Goal: Check status: Check status

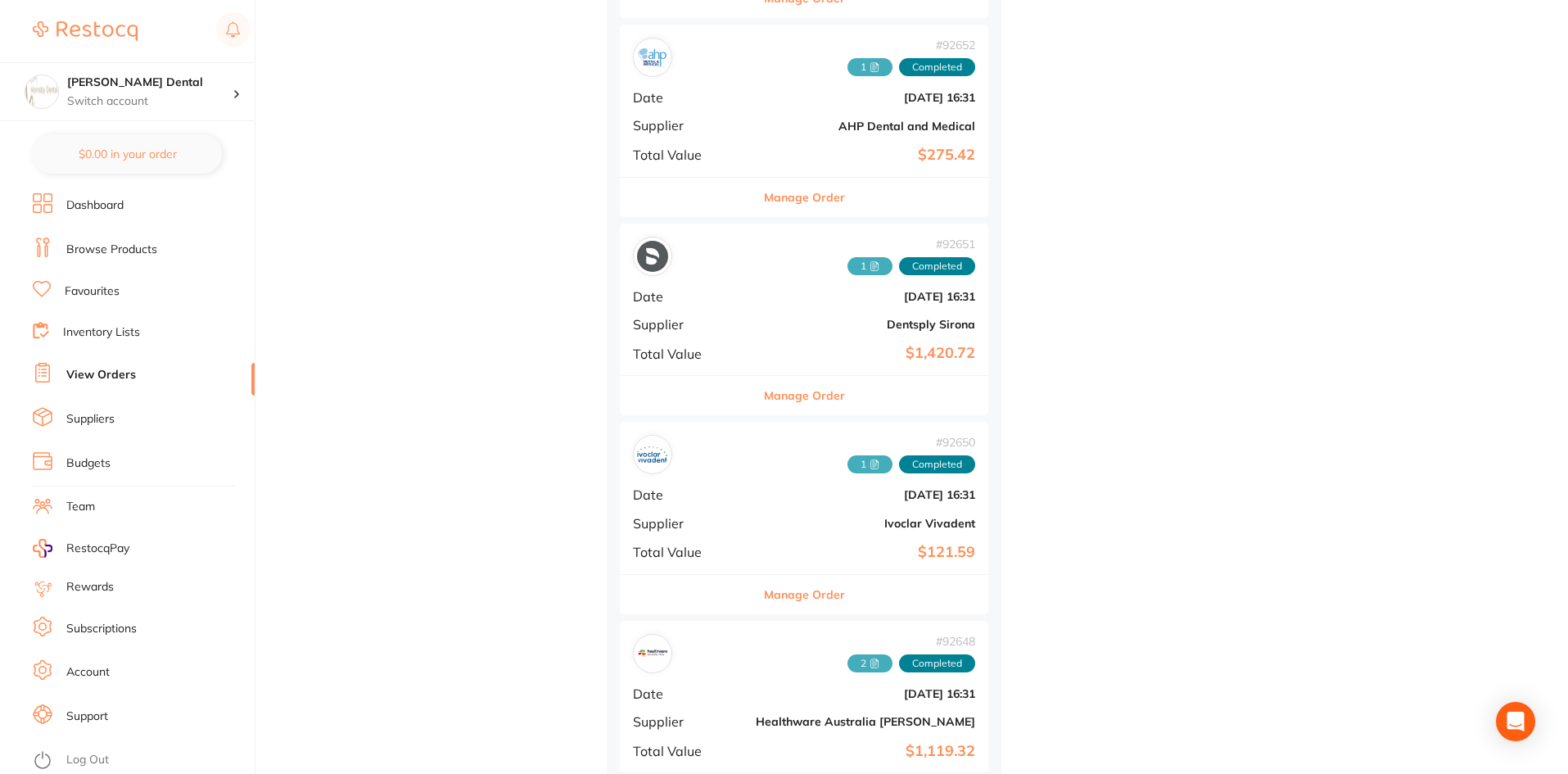
scroll to position [734, 0]
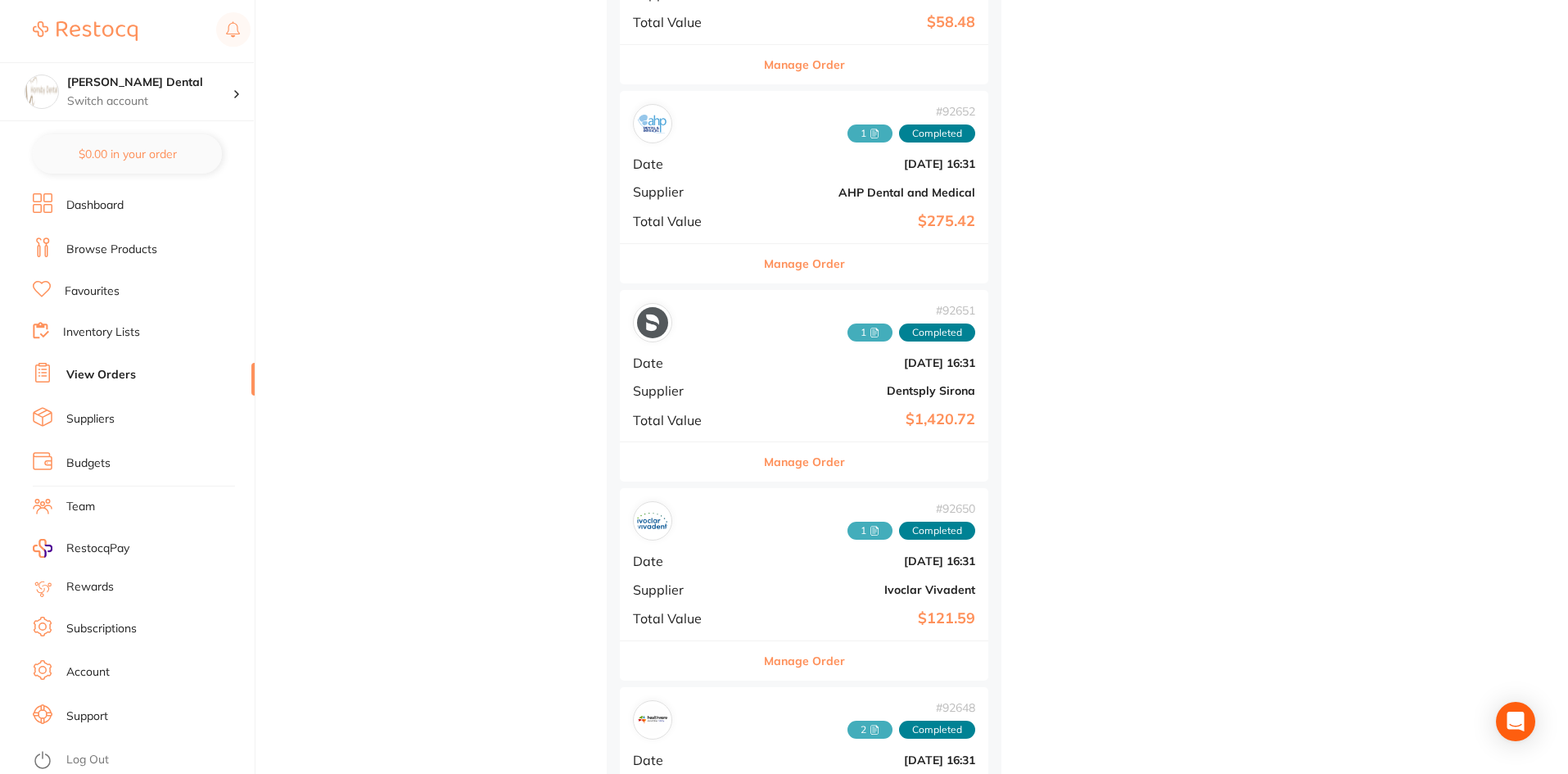
click at [848, 331] on span "1" at bounding box center [870, 332] width 45 height 18
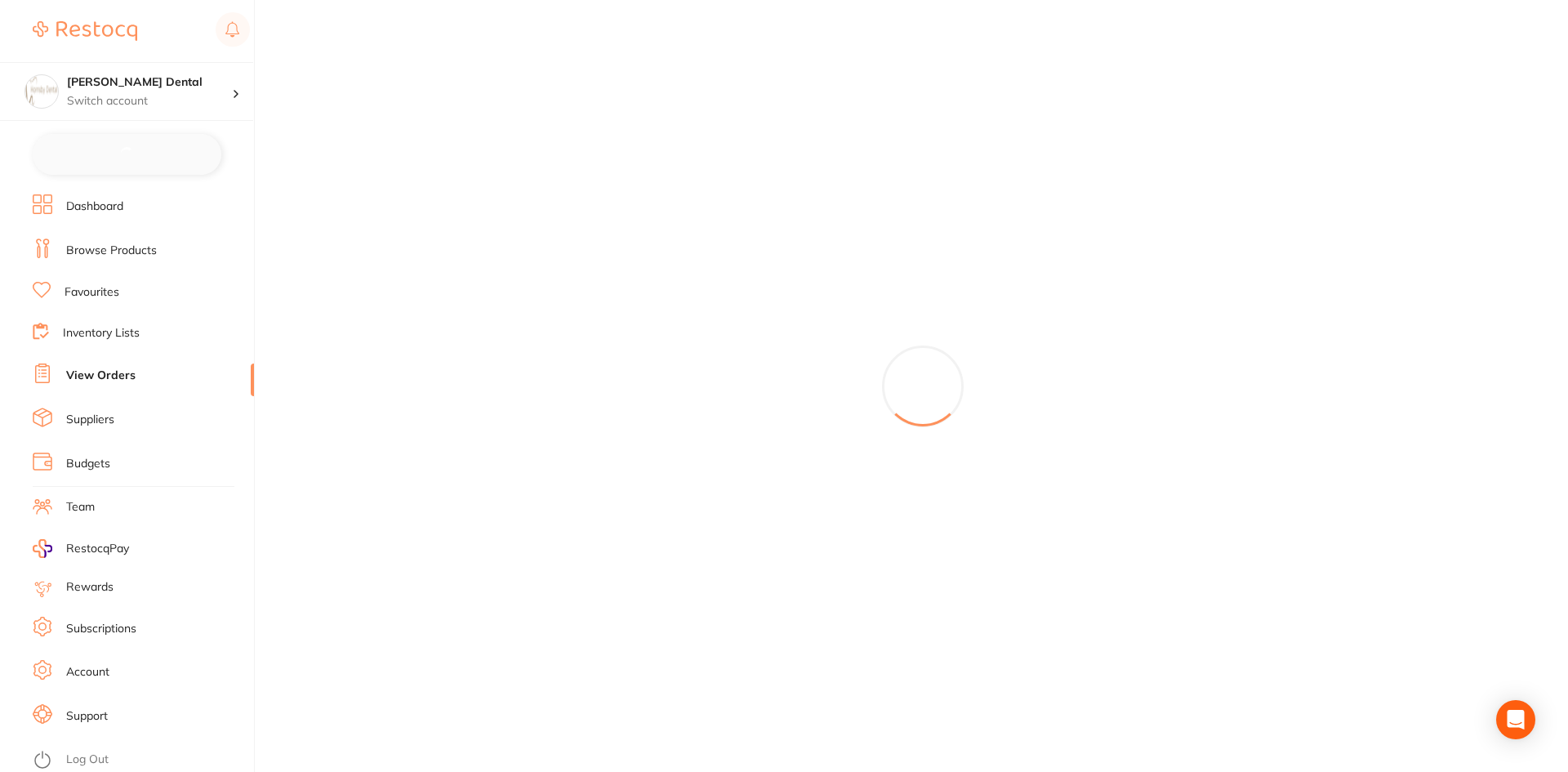
checkbox input "false"
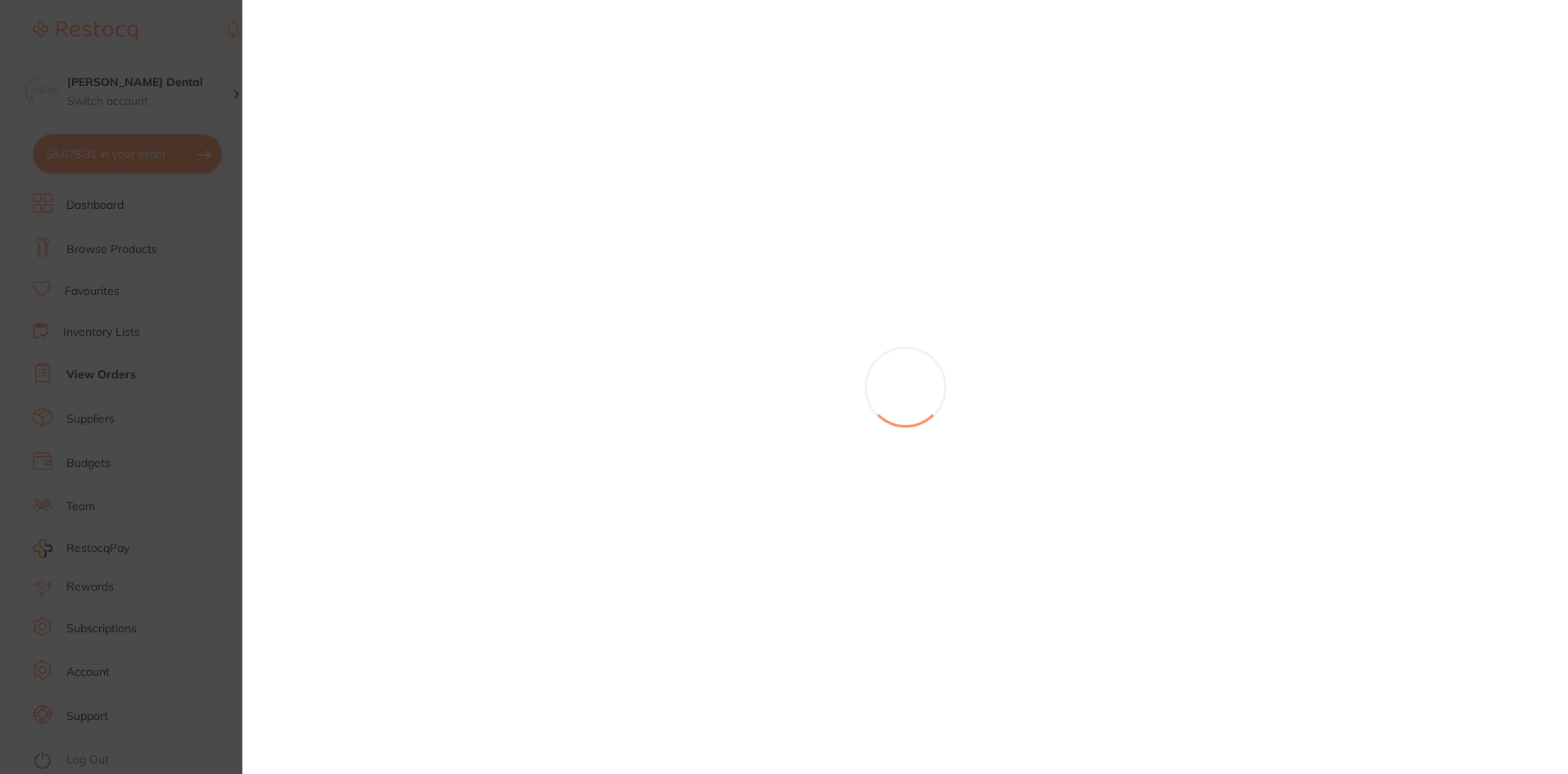
click at [176, 287] on section at bounding box center [784, 387] width 1568 height 774
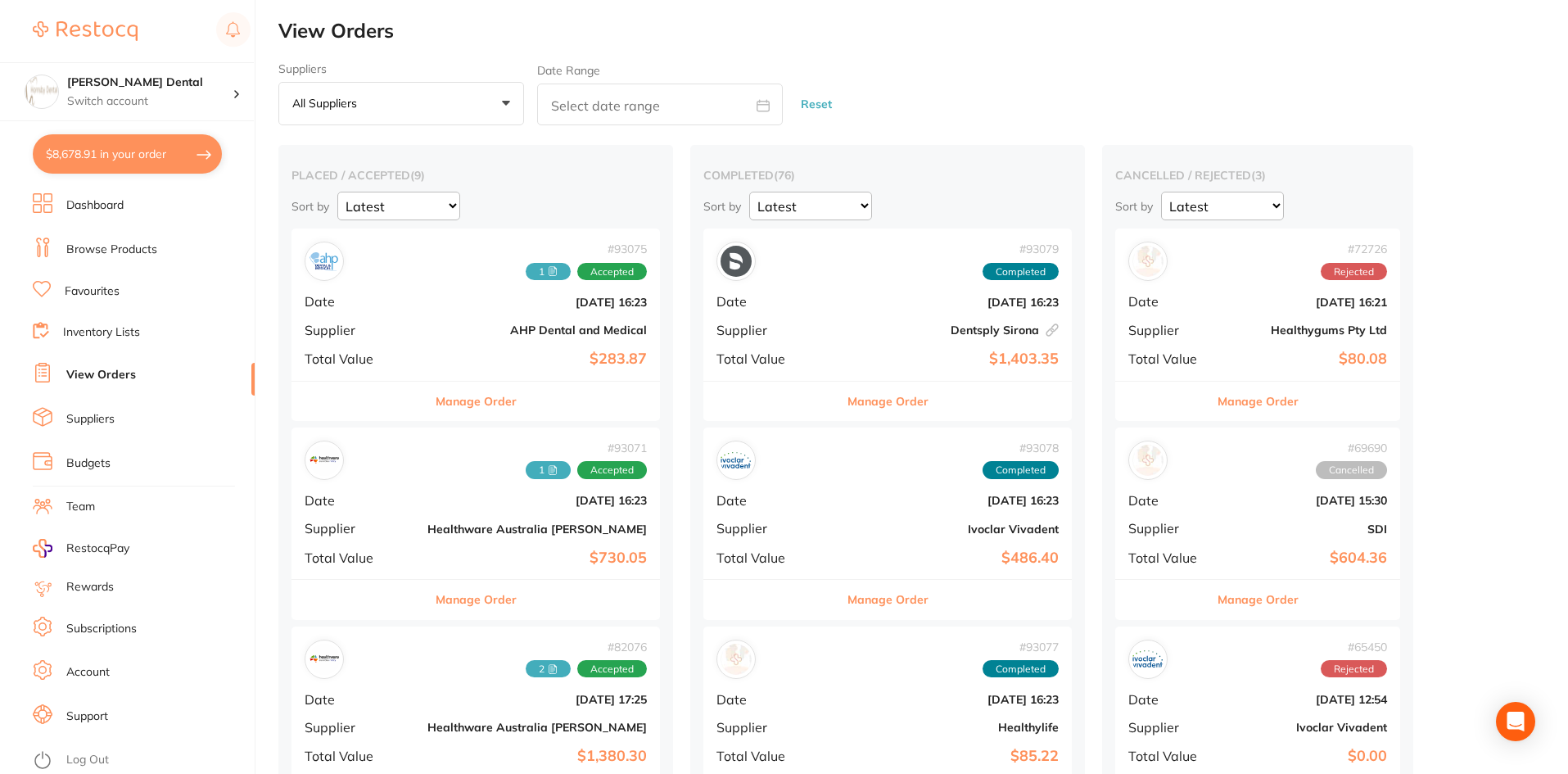
click at [597, 106] on input "text" at bounding box center [660, 104] width 246 height 42
select select "9"
select select "2025"
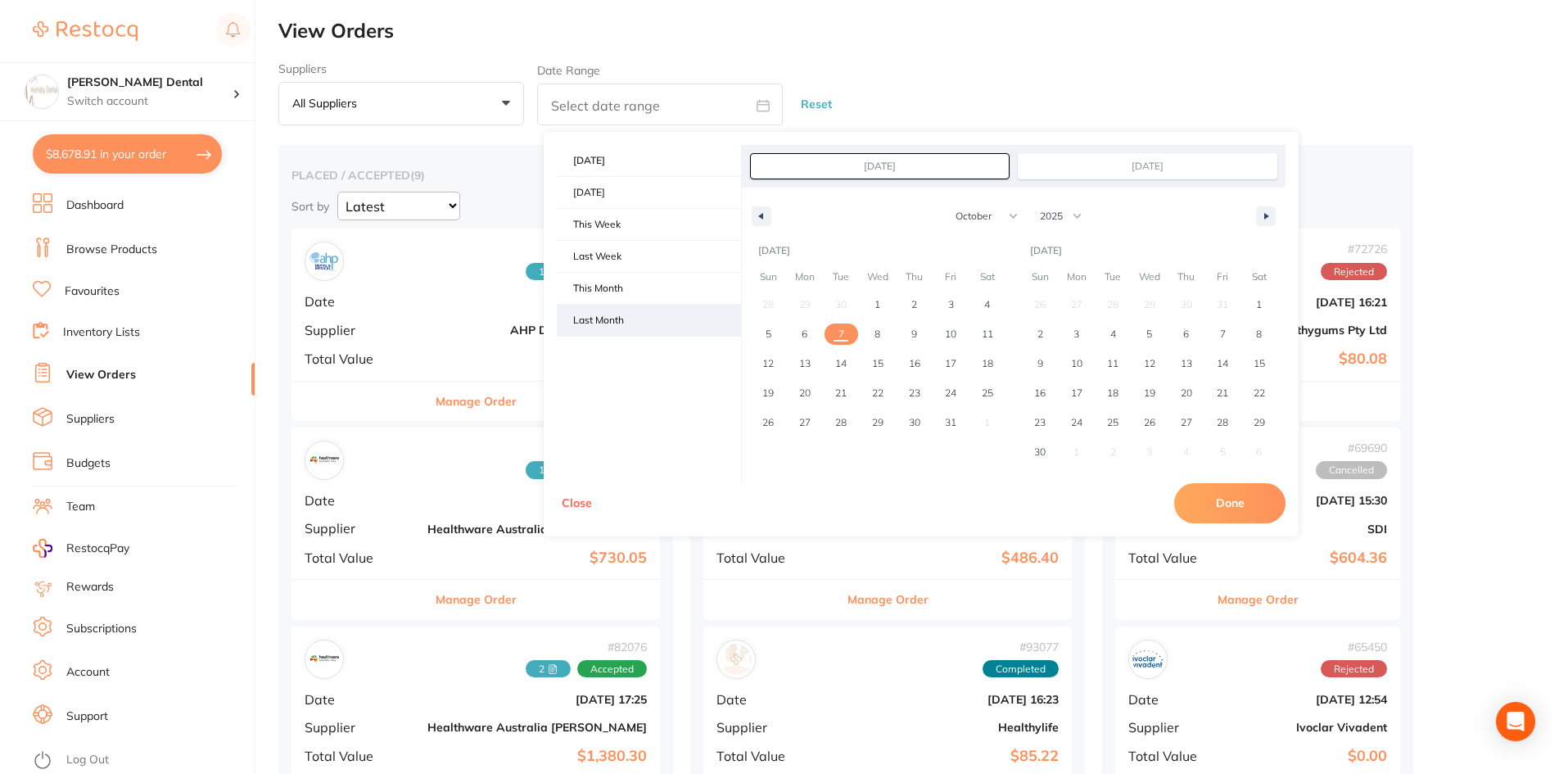
click at [605, 314] on span "Last Month" at bounding box center [649, 320] width 184 height 31
type input "[DATE]"
select select "8"
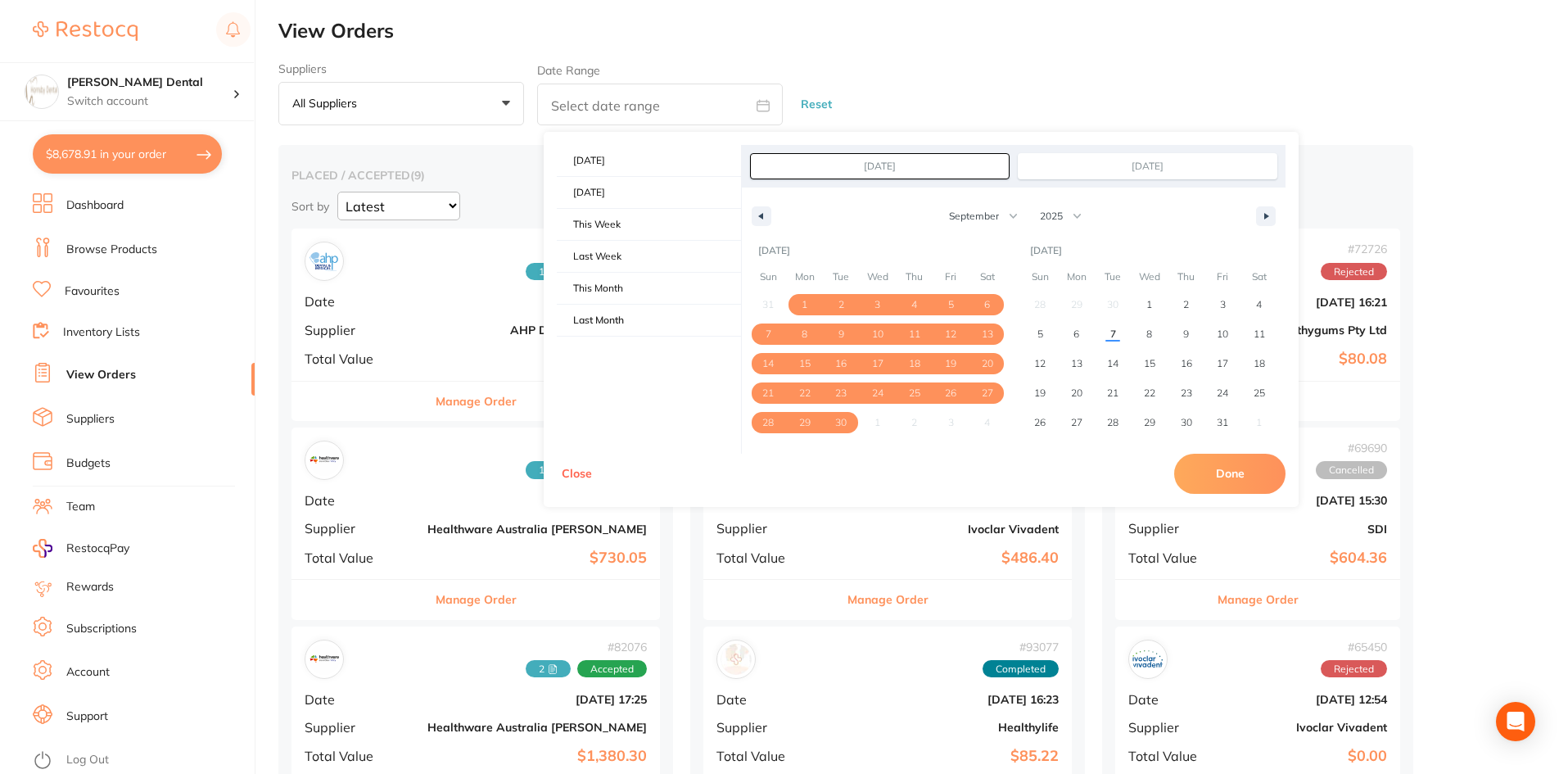
click at [1242, 476] on button "Done" at bounding box center [1230, 473] width 112 height 39
type input "[DATE] to [DATE]"
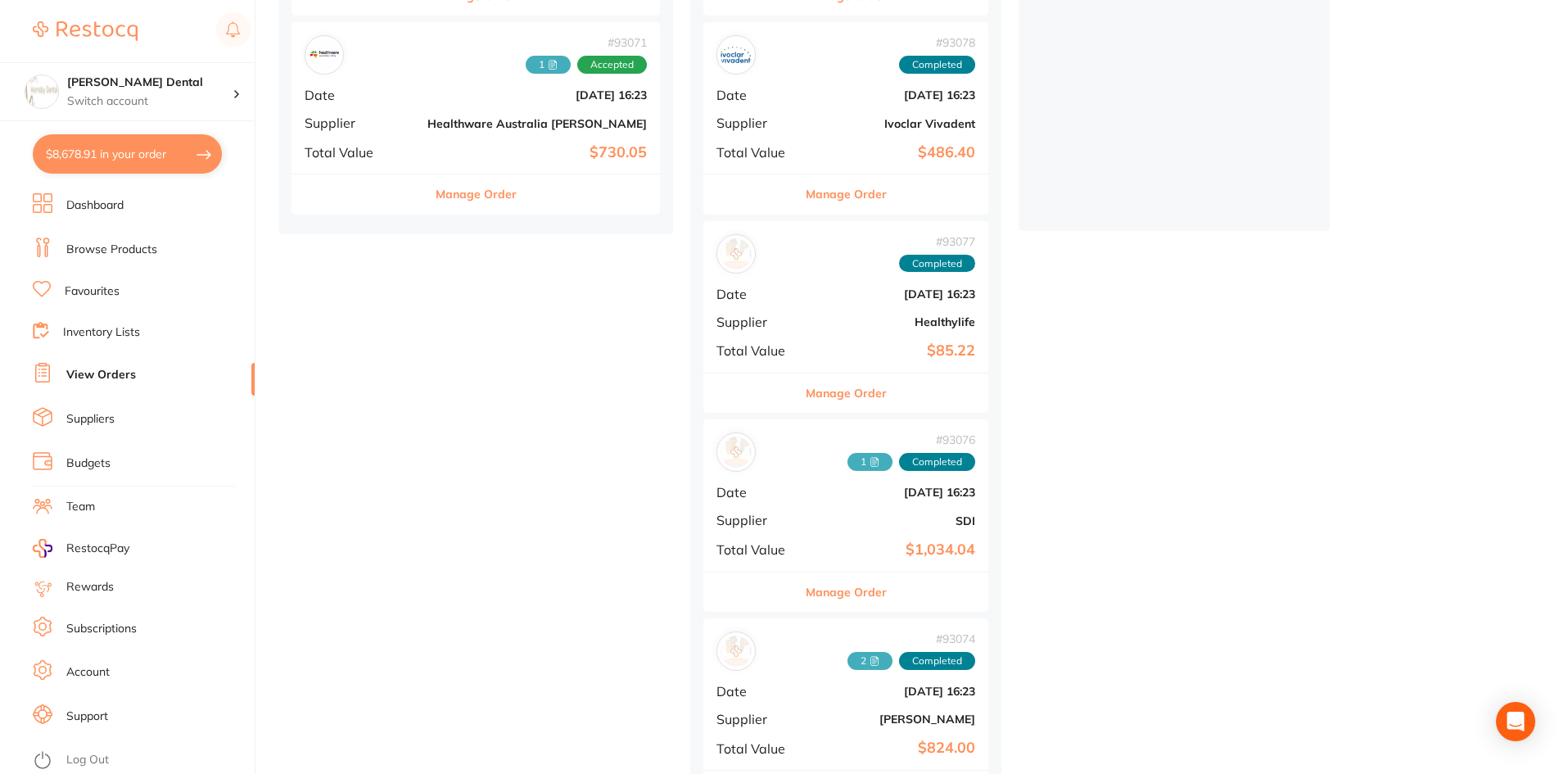
scroll to position [410, 0]
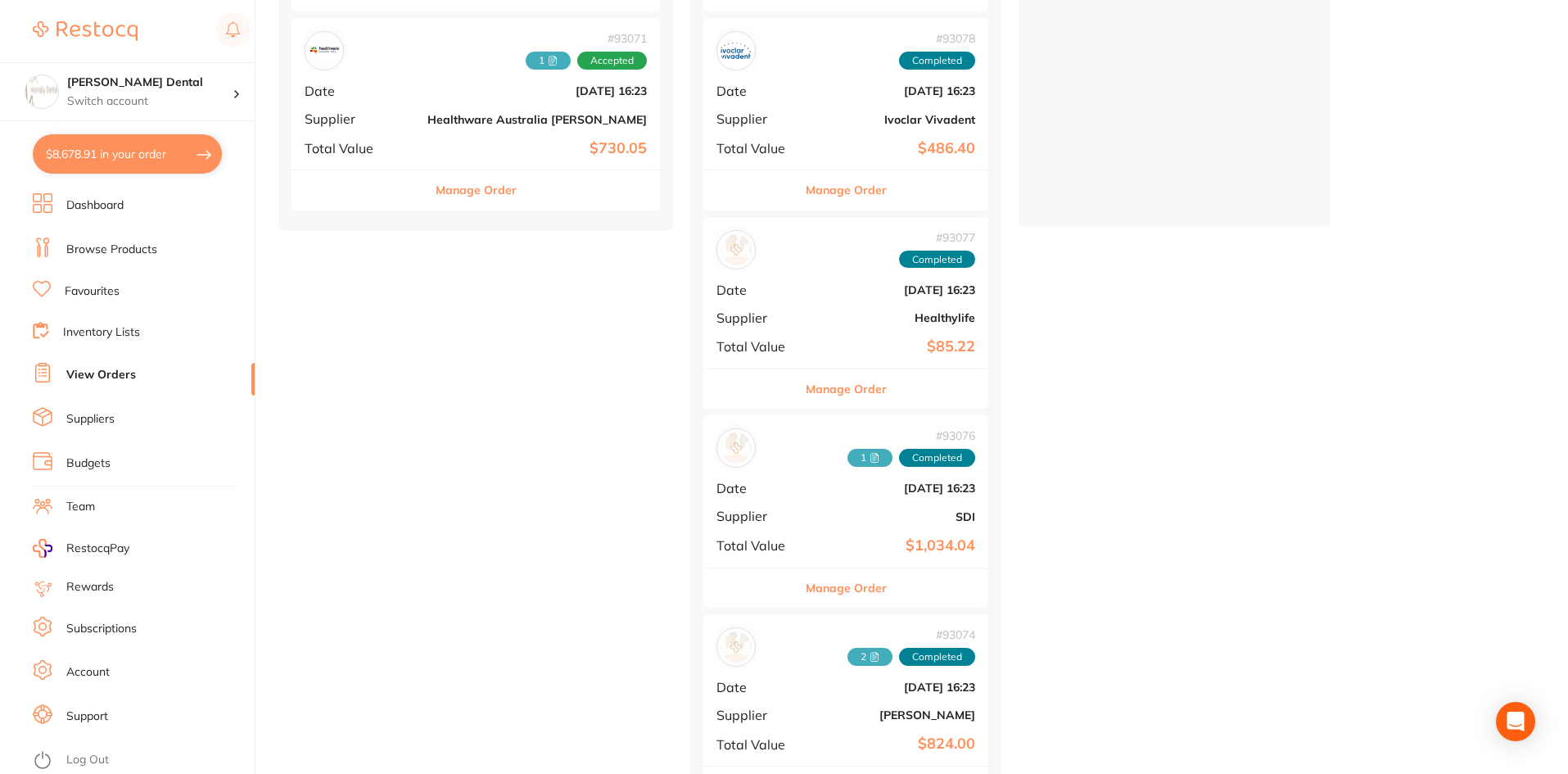
click at [848, 457] on span "1" at bounding box center [870, 458] width 45 height 18
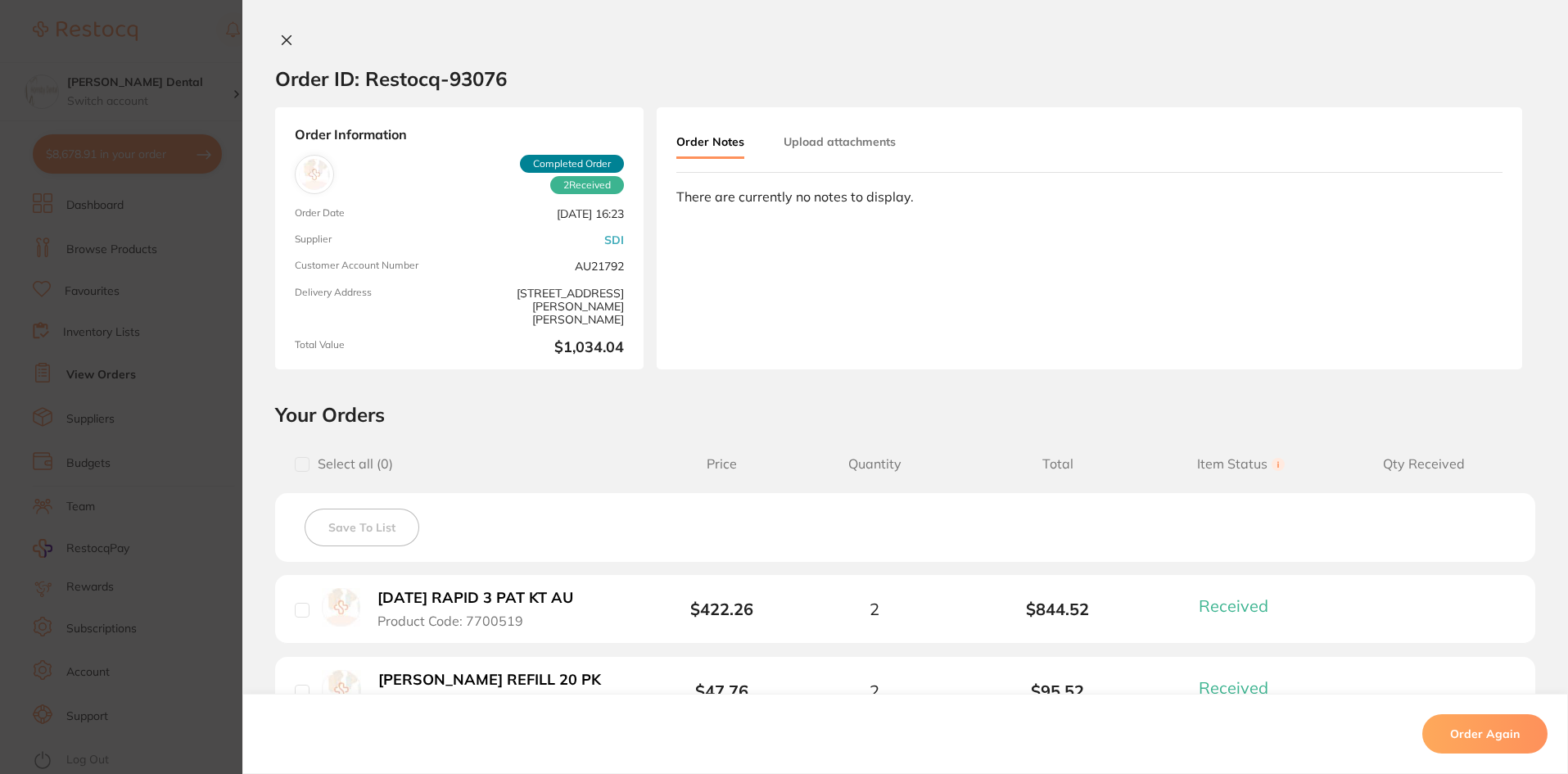
click at [839, 148] on button "Upload attachments" at bounding box center [840, 141] width 112 height 29
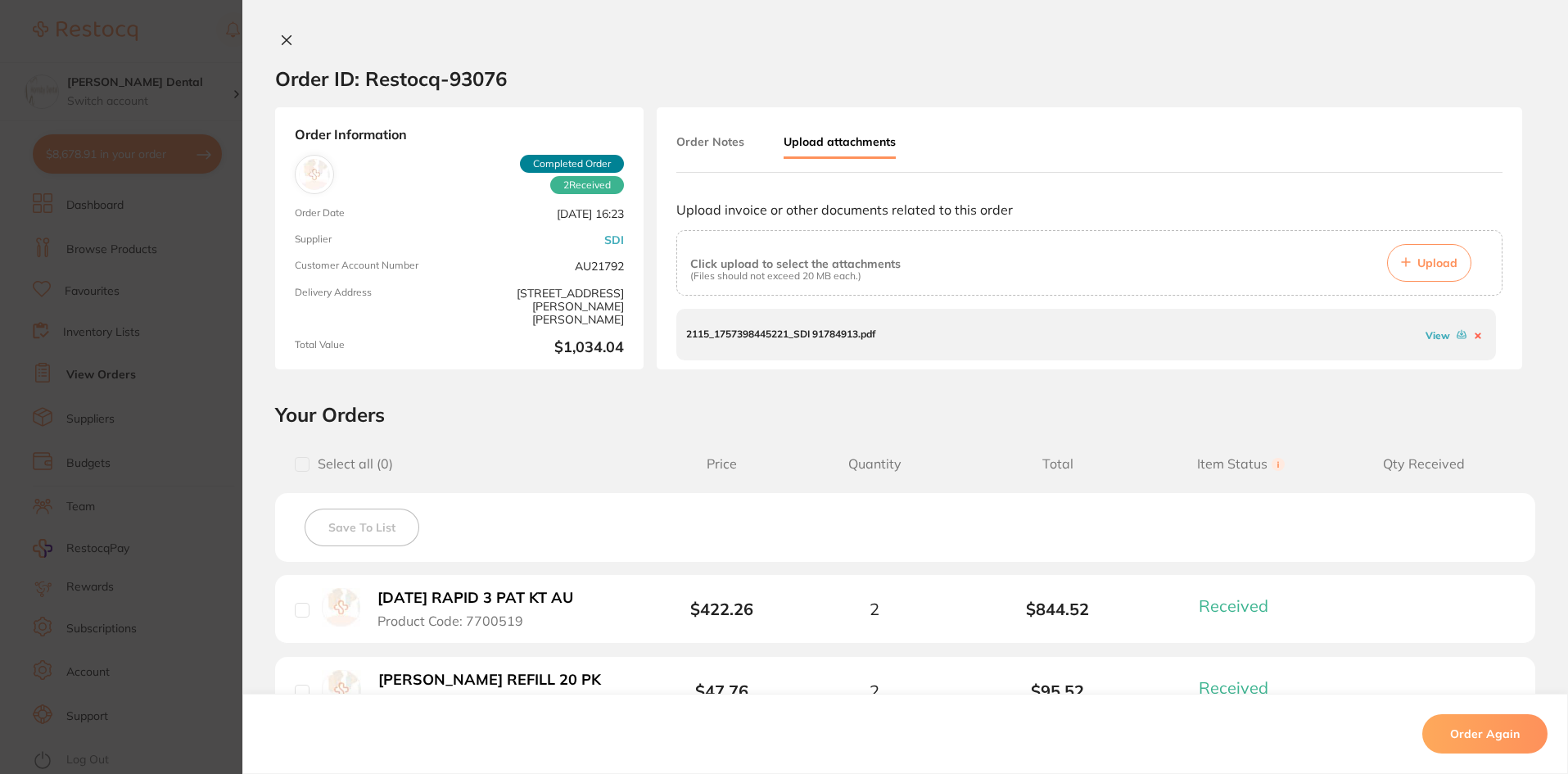
click at [1429, 334] on link "View" at bounding box center [1438, 335] width 24 height 13
